Goal: Information Seeking & Learning: Learn about a topic

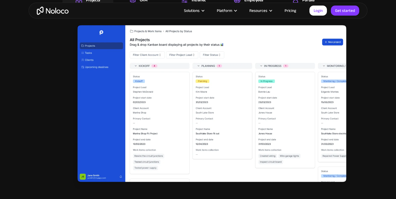
scroll to position [827, 0]
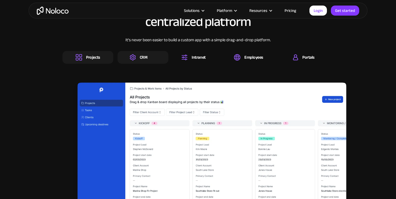
click at [125, 56] on div "CRM" at bounding box center [142, 57] width 51 height 13
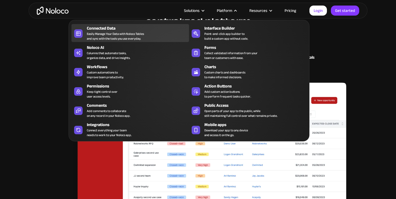
click at [105, 35] on div "Easily Manage Your Data with Noloco Tables and sync with the tools you use ever…" at bounding box center [115, 36] width 57 height 10
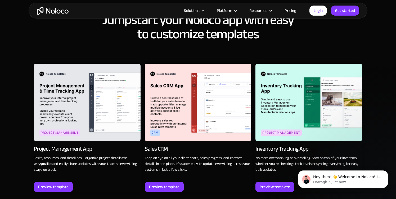
scroll to position [252, 0]
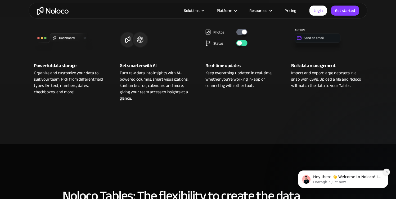
click at [387, 172] on icon "Dismiss notification" at bounding box center [386, 172] width 3 height 3
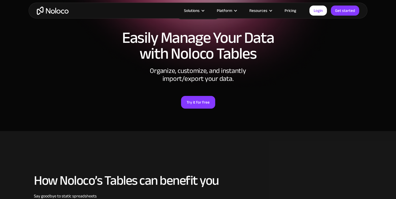
scroll to position [0, 0]
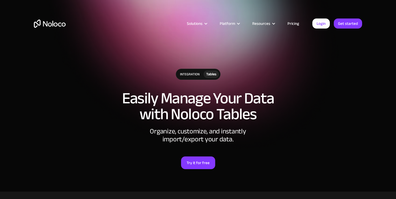
click at [178, 79] on div "integration" at bounding box center [190, 74] width 28 height 11
click at [186, 75] on div "integration" at bounding box center [190, 74] width 28 height 11
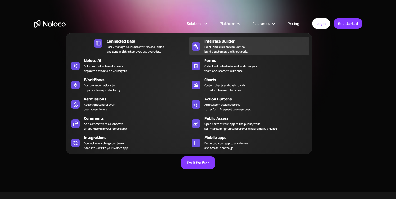
click at [218, 43] on div "Interface Builder" at bounding box center [257, 41] width 107 height 6
